Goal: Information Seeking & Learning: Learn about a topic

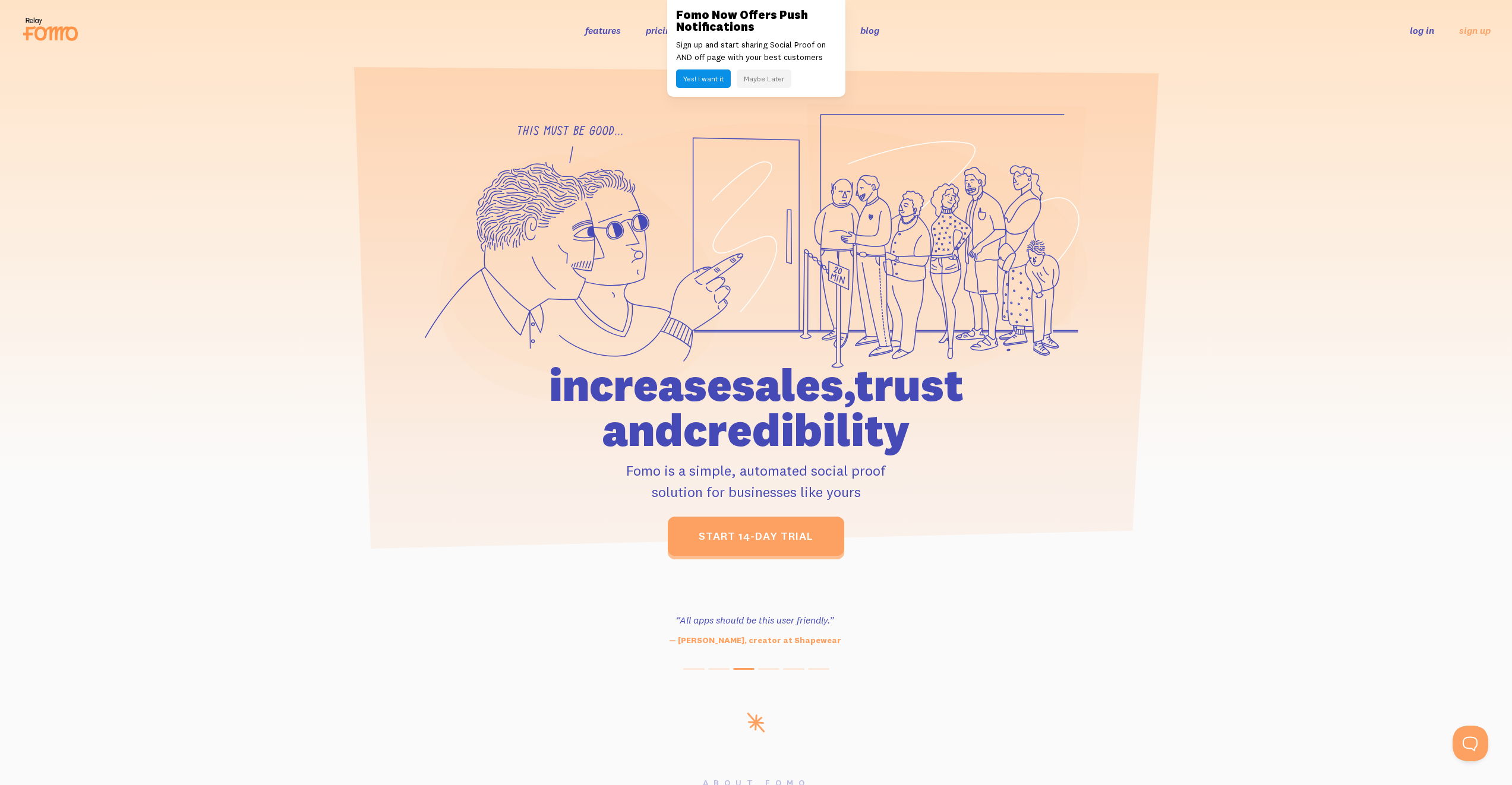
click at [752, 80] on button "Maybe Later" at bounding box center [764, 79] width 55 height 18
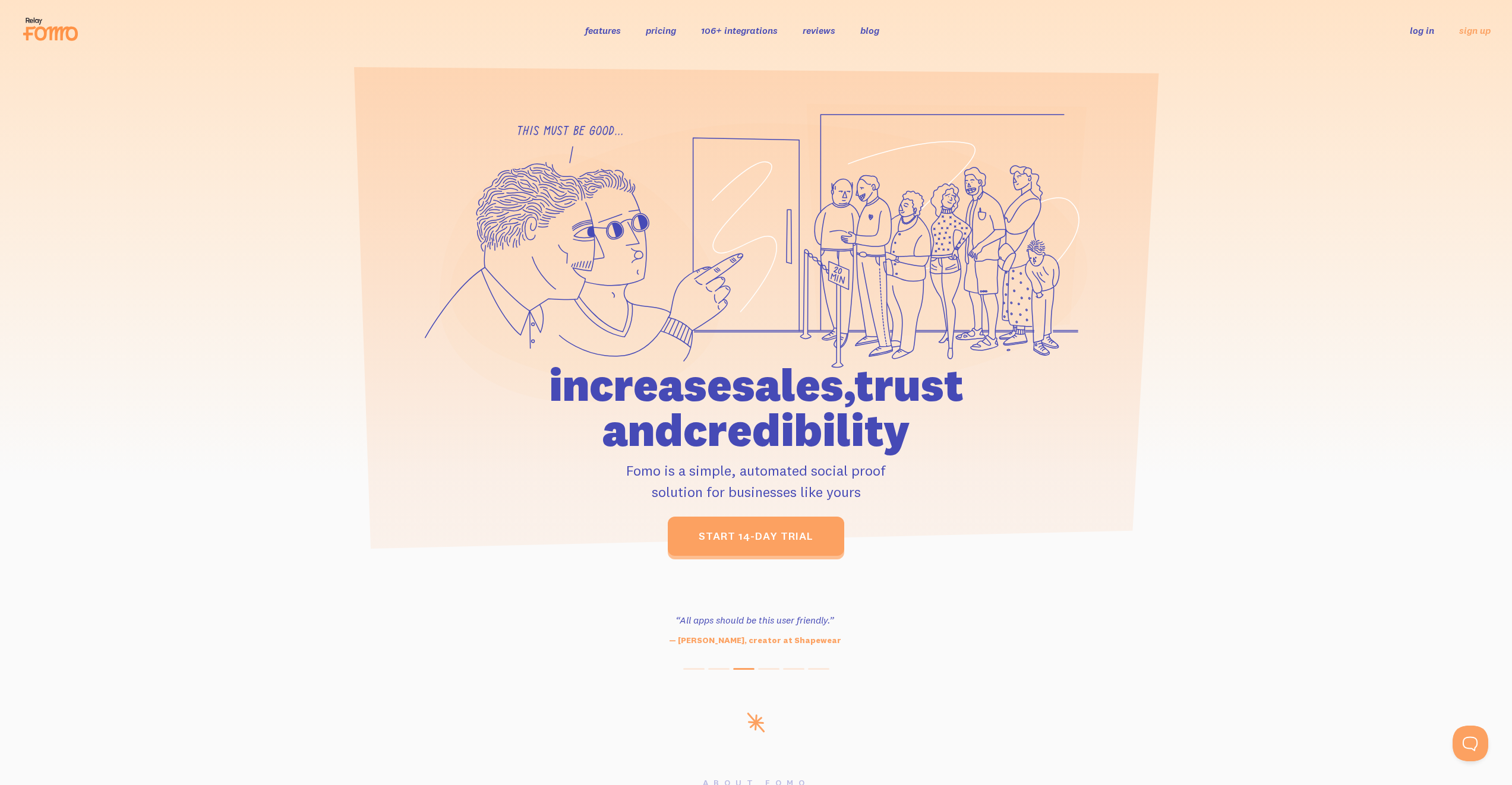
click at [667, 35] on link "pricing" at bounding box center [661, 30] width 31 height 12
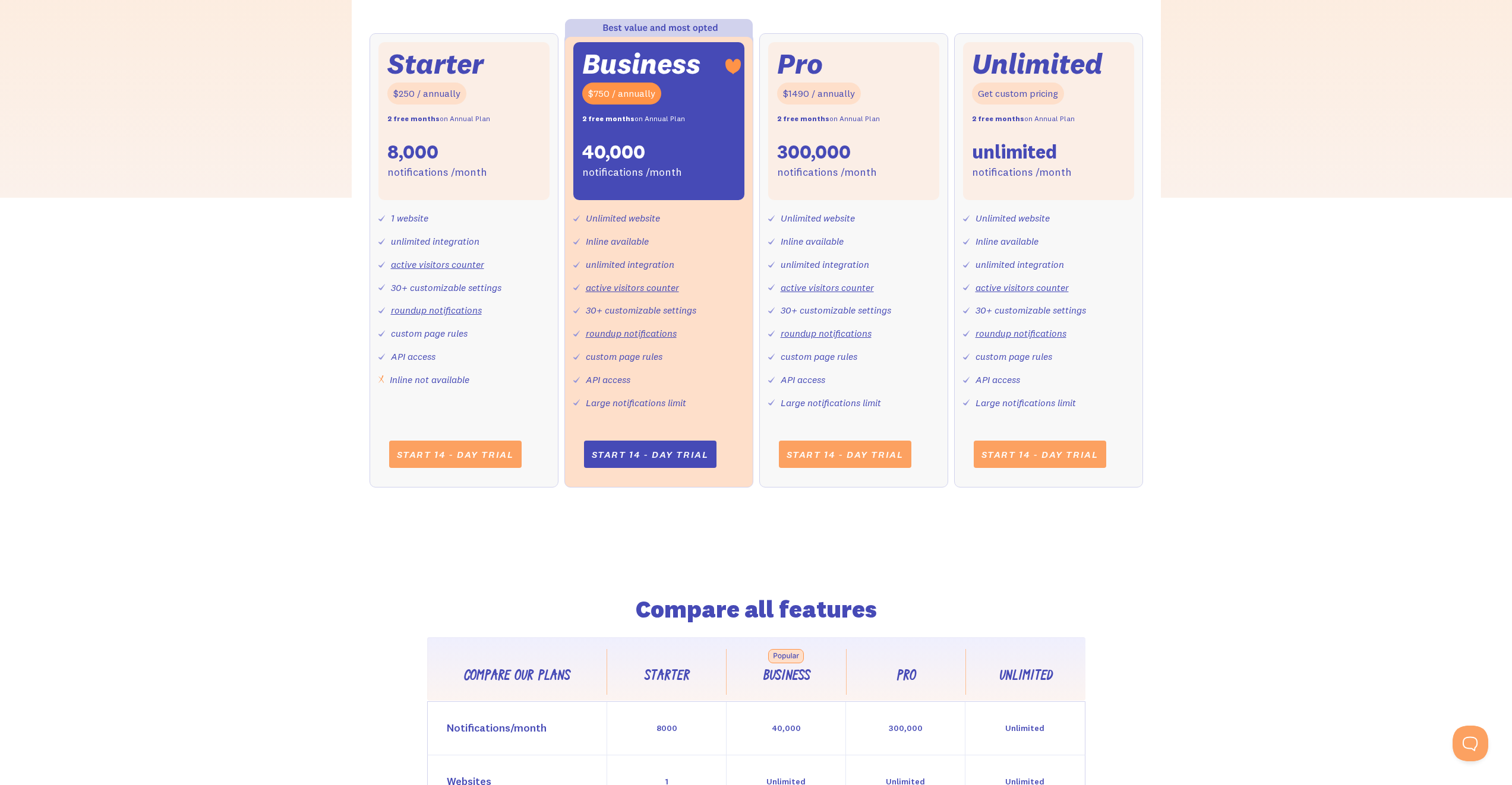
scroll to position [857, 0]
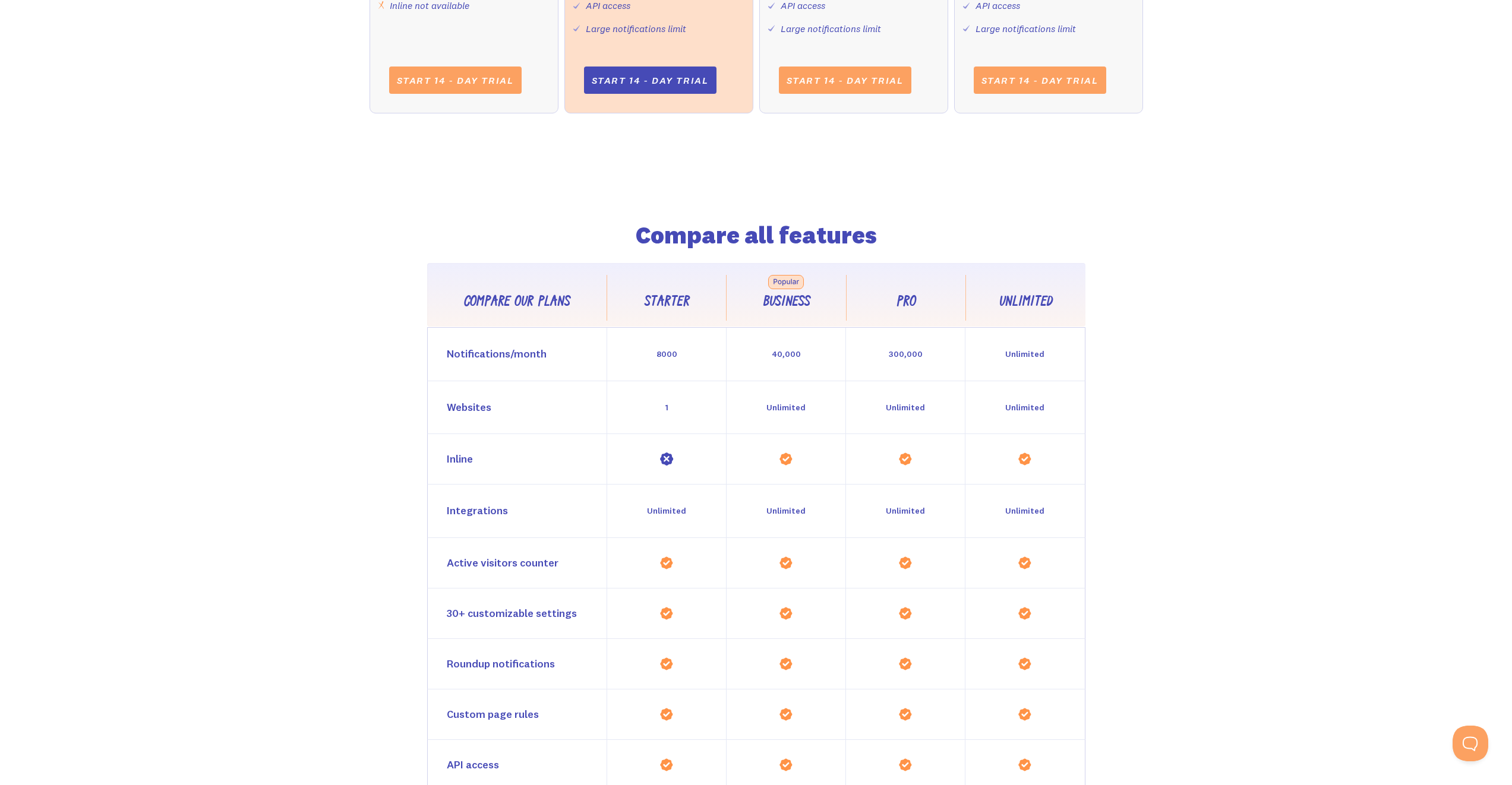
click at [213, 349] on div "Compare all features Compare our plans Starter Business Pro Unlimited Feature C…" at bounding box center [756, 464] width 1512 height 653
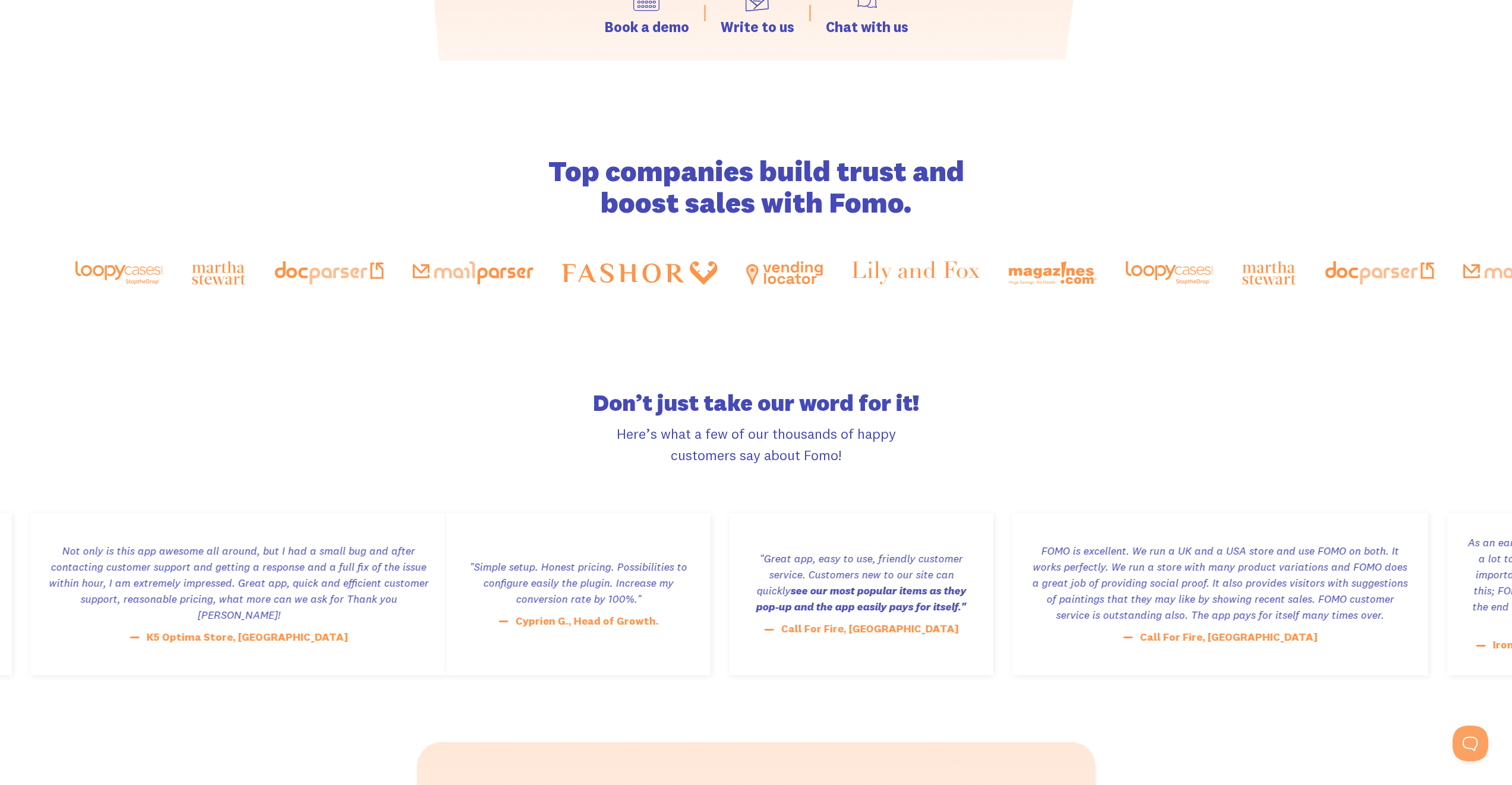
scroll to position [0, 0]
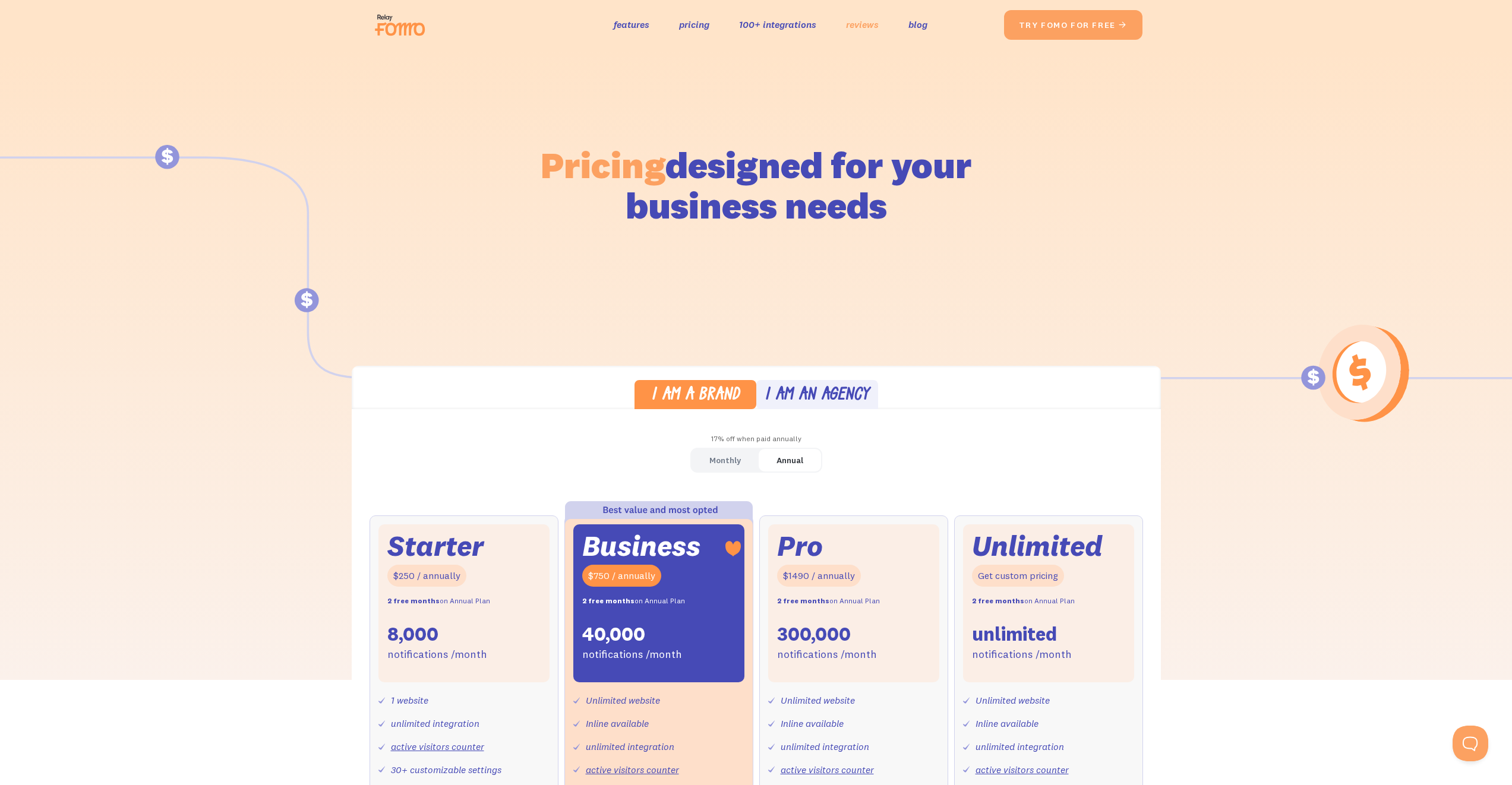
click at [859, 30] on link "reviews" at bounding box center [863, 24] width 33 height 17
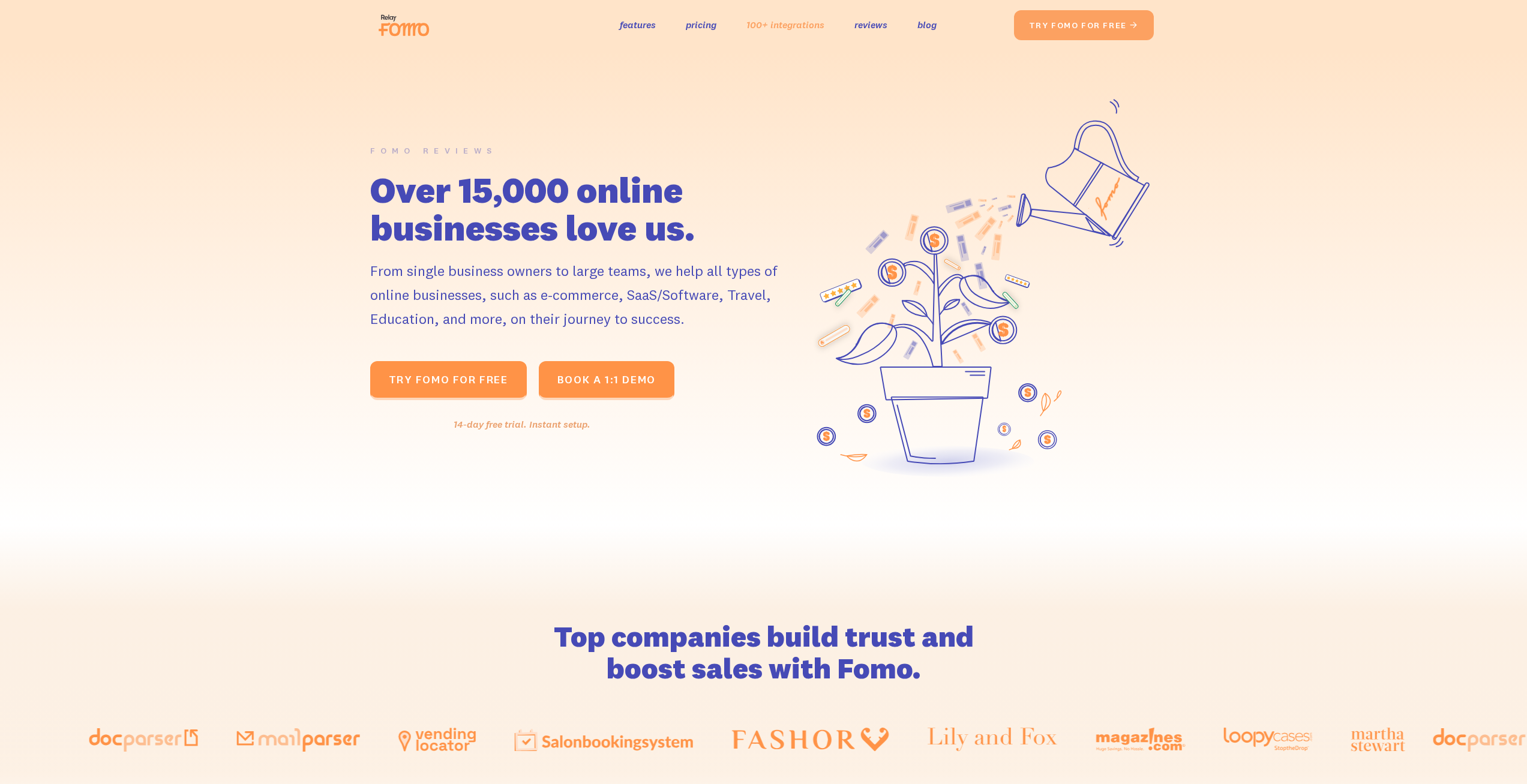
click at [780, 25] on link "100+ integrations" at bounding box center [784, 24] width 78 height 18
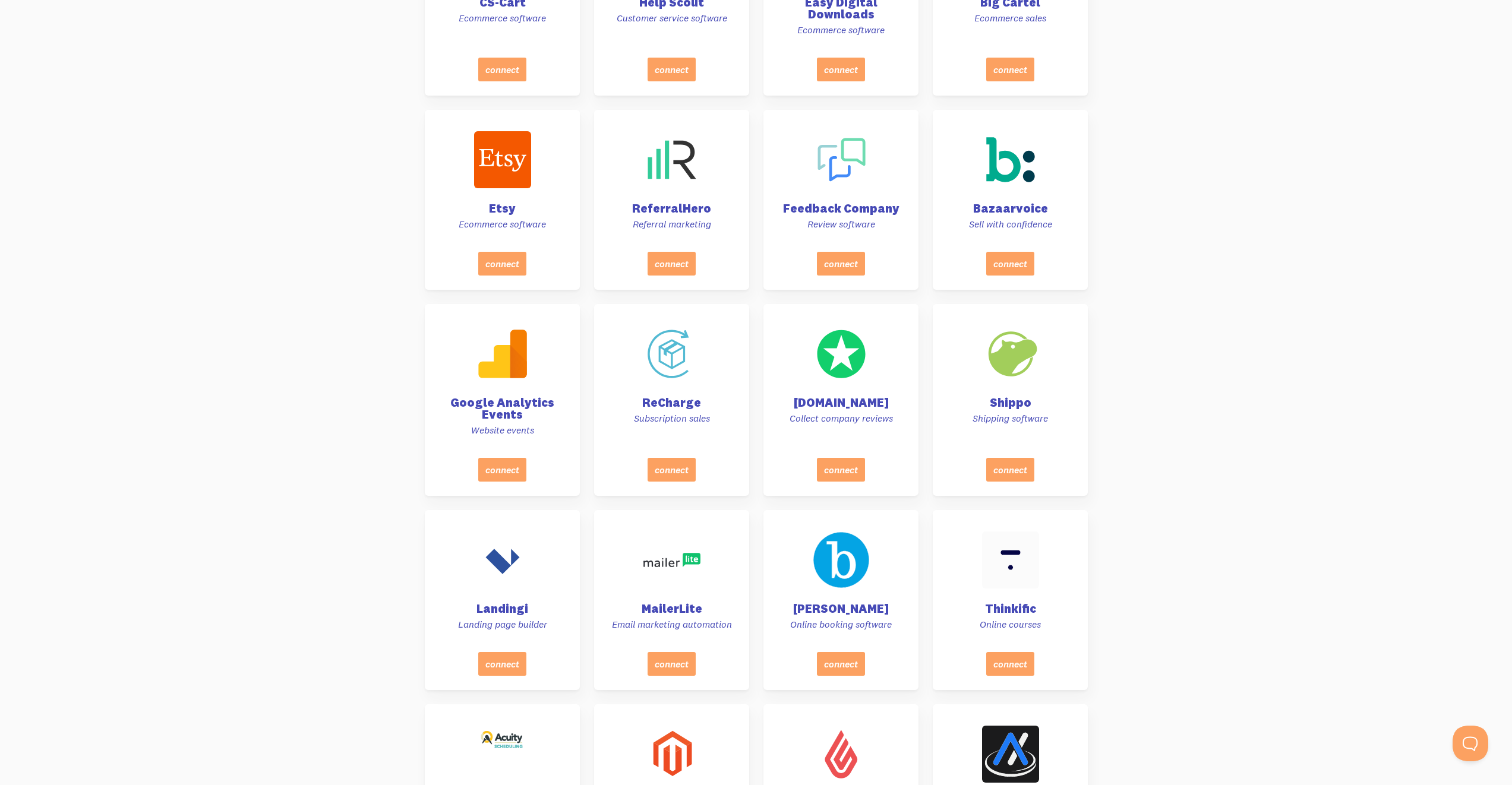
scroll to position [3998, 0]
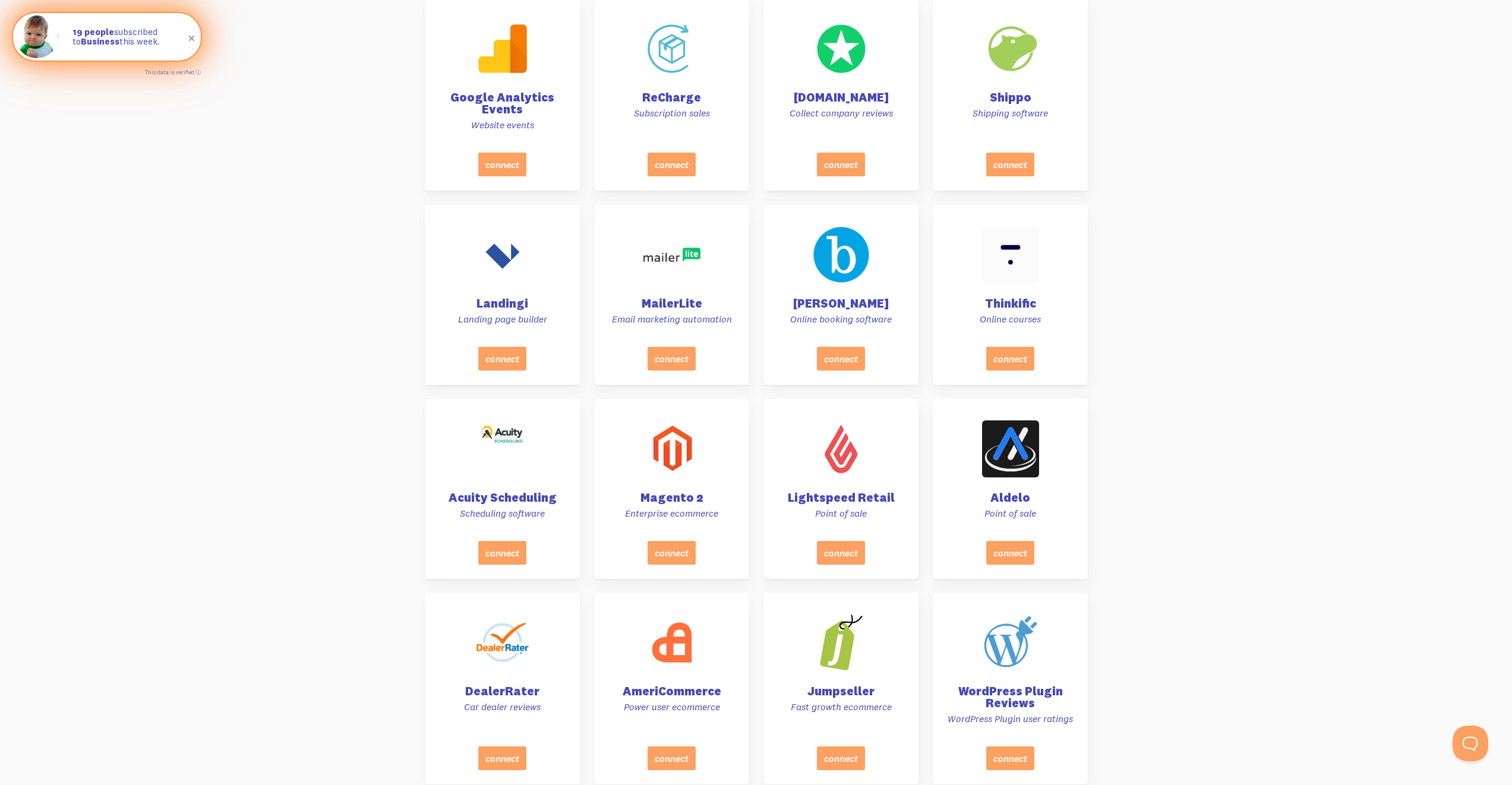
click at [193, 39] on span at bounding box center [192, 38] width 20 height 20
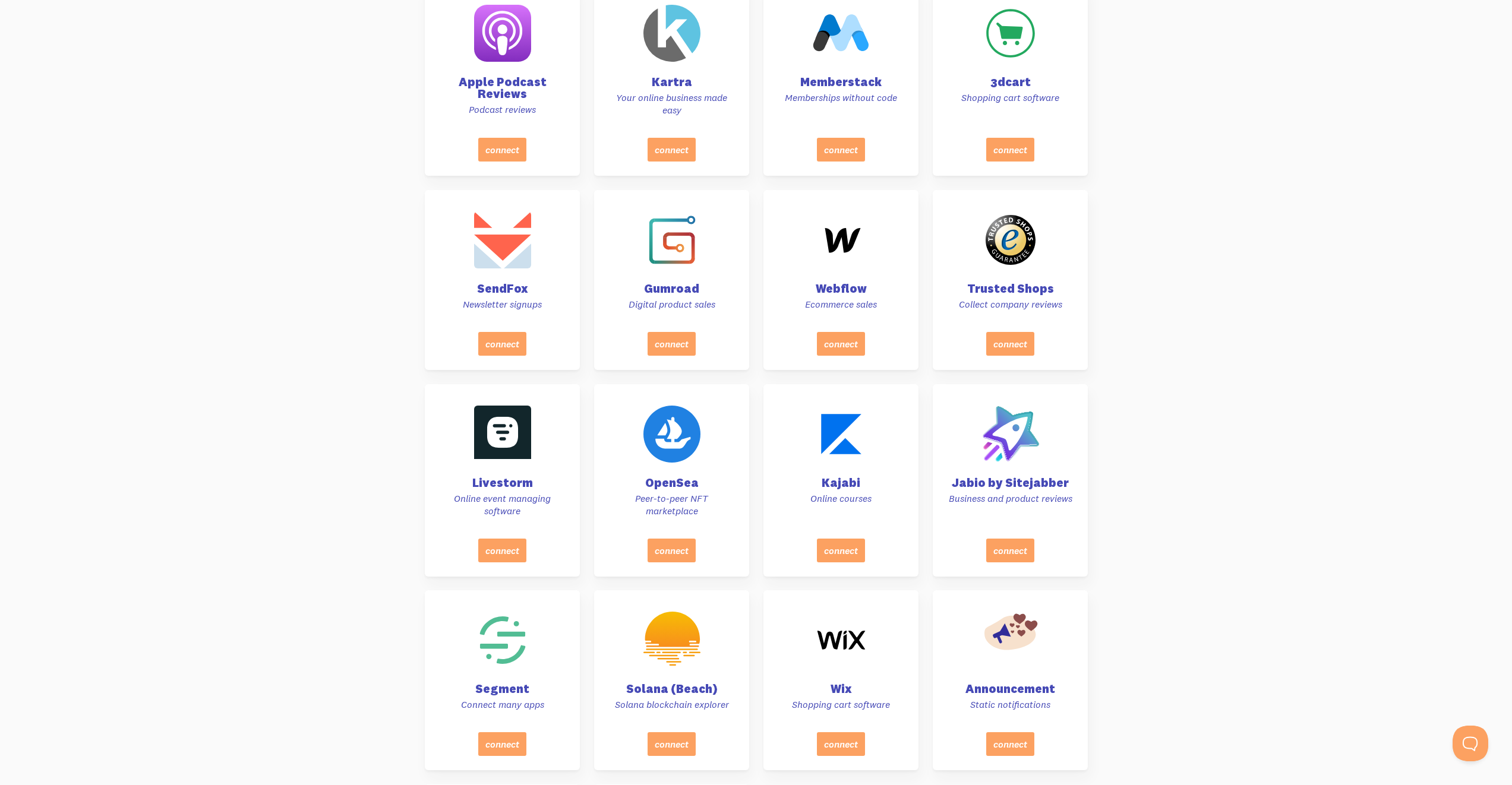
scroll to position [4947, 0]
